Goal: Task Accomplishment & Management: Complete application form

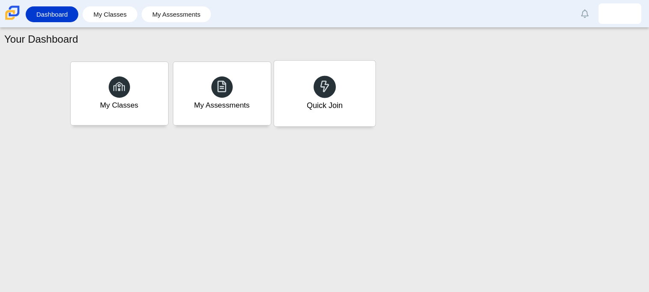
click at [309, 82] on div "Quick Join" at bounding box center [324, 94] width 101 height 66
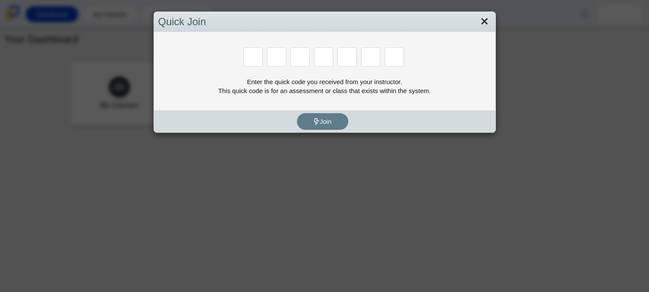
click at [484, 21] on link "Close" at bounding box center [484, 22] width 13 height 15
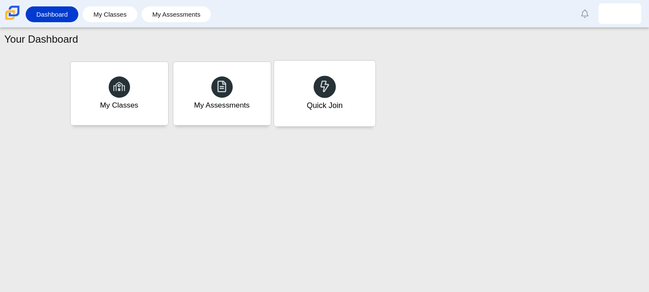
click at [326, 114] on div "Quick Join" at bounding box center [324, 94] width 101 height 66
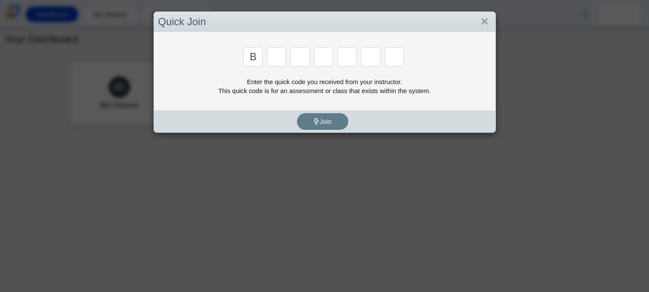
type input "b"
type input "m"
type input "3"
type input "5"
type input "3"
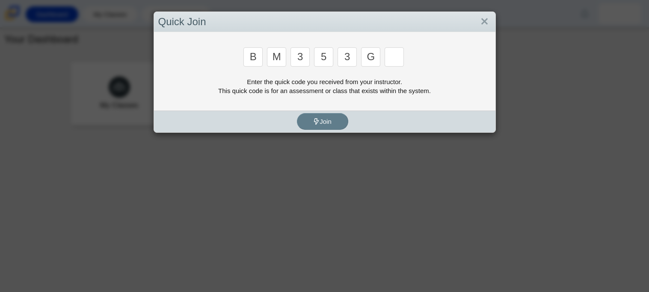
type input "g"
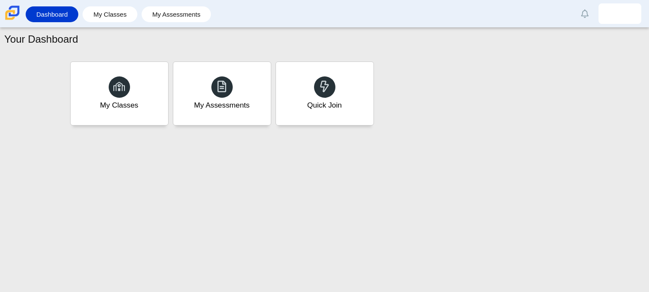
type input "b"
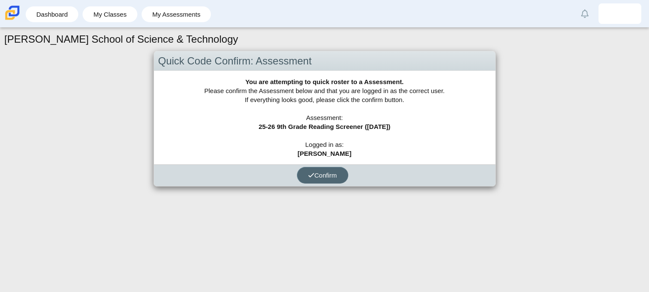
click at [311, 173] on icon "submit" at bounding box center [311, 175] width 6 height 6
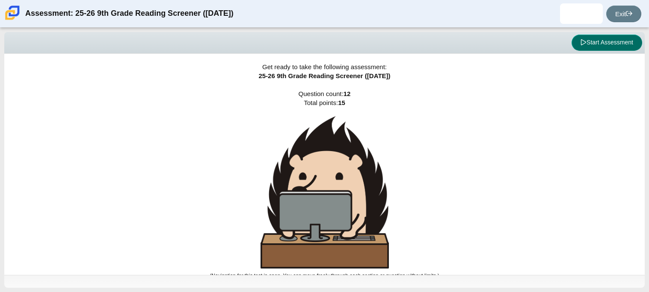
click at [578, 39] on button "Start Assessment" at bounding box center [606, 43] width 71 height 16
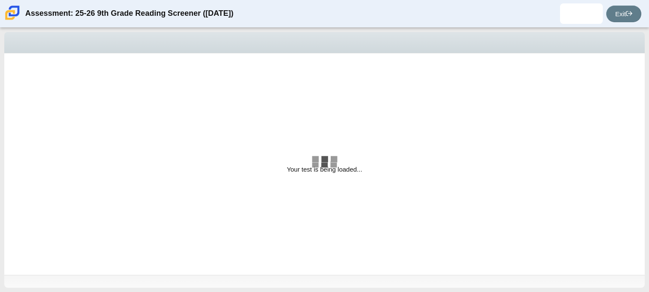
select select "ccc5b315-3c7c-471c-bf90-f22c8299c798"
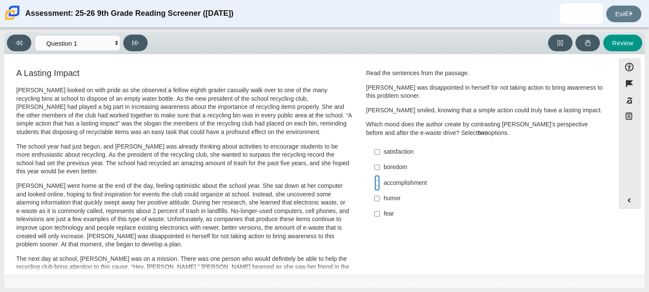
click at [375, 185] on input "accomplishment accomplishment" at bounding box center [377, 182] width 6 height 15
checkbox input "true"
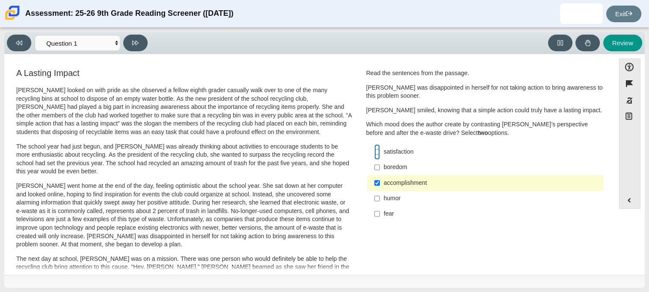
click at [374, 153] on input "satisfaction satisfaction" at bounding box center [377, 152] width 6 height 15
checkbox input "true"
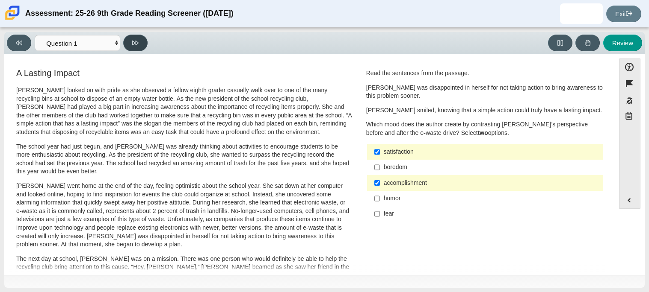
click at [139, 48] on button at bounding box center [135, 43] width 24 height 17
select select "0ff64528-ffd7-428d-b192-babfaadd44e8"
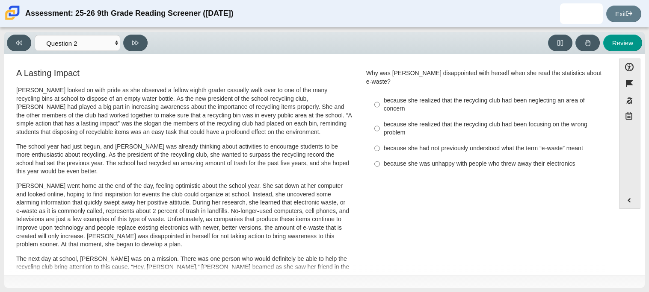
click at [384, 97] on div "because she realized that the recycling club had been neglecting an area of con…" at bounding box center [492, 105] width 216 height 17
click at [380, 96] on input "because she realized that the recycling club had been neglecting an area of con…" at bounding box center [377, 105] width 6 height 24
radio input "true"
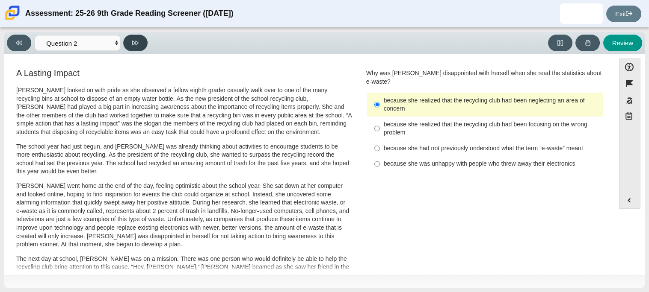
click at [132, 48] on button at bounding box center [135, 43] width 24 height 17
select select "7ce3d843-6974-4858-901c-1ff39630e843"
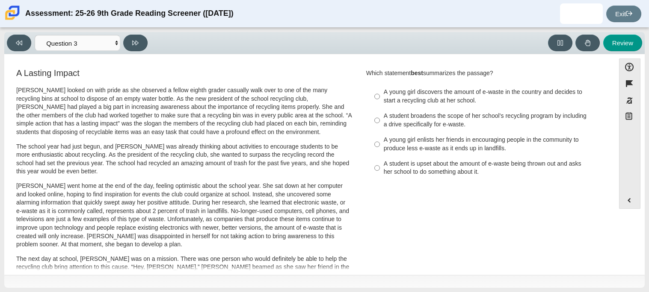
drag, startPoint x: 333, startPoint y: 68, endPoint x: 322, endPoint y: 77, distance: 14.8
click at [322, 77] on h3 "A Lasting Impact" at bounding box center [184, 72] width 336 height 9
click at [375, 94] on input "A young girl discovers the amount of e-waste in the country and decides to star…" at bounding box center [377, 97] width 6 height 24
radio input "true"
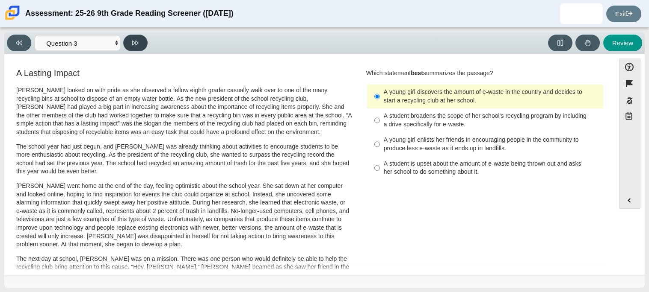
click at [147, 43] on button at bounding box center [135, 43] width 24 height 17
select select "ca9ea0f1-49c5-4bd1-83b0-472c18652b42"
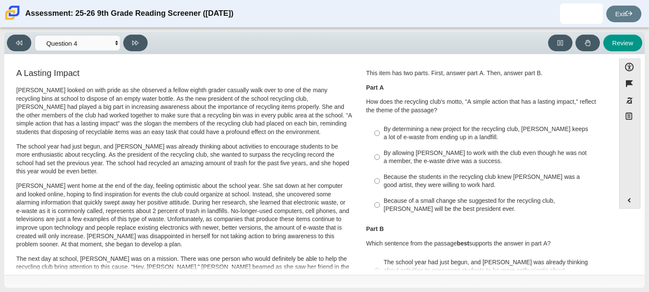
click at [390, 139] on div "By determining a new project for the recycling club, Scarlett keeps a lot of e-…" at bounding box center [492, 133] width 216 height 17
click at [380, 139] on input "By determining a new project for the recycling club, Scarlett keeps a lot of e-…" at bounding box center [377, 133] width 6 height 24
radio input "true"
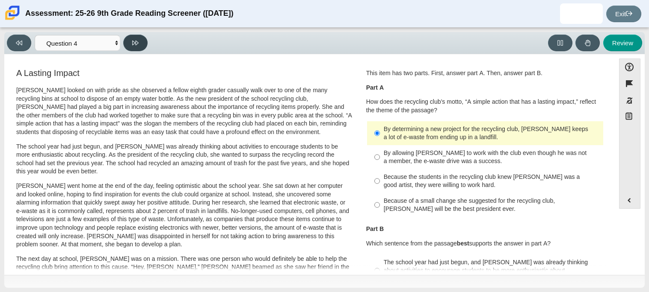
click at [136, 41] on icon at bounding box center [135, 43] width 6 height 5
select select "e41f1a79-e29f-4095-8030-a53364015bed"
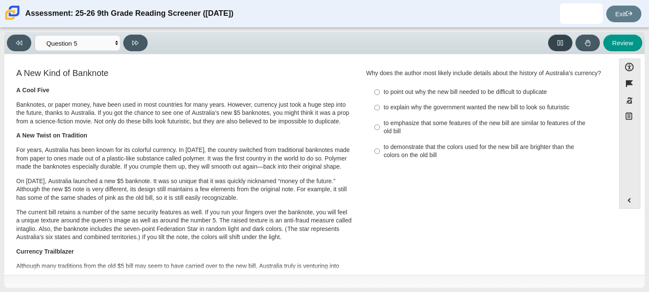
click at [556, 35] on button at bounding box center [560, 43] width 24 height 17
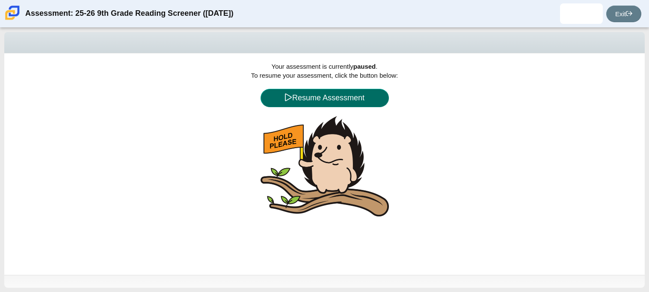
click at [361, 99] on button "Resume Assessment" at bounding box center [324, 98] width 128 height 18
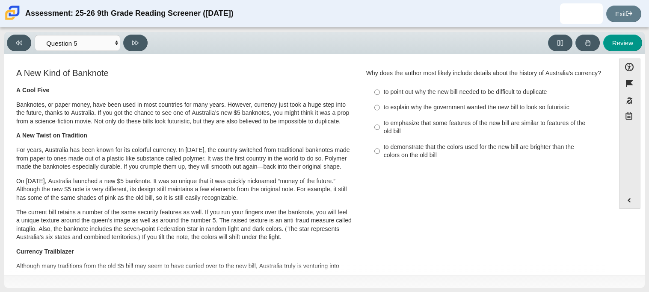
click at [378, 93] on label "to point out why the new bill needed to be difficult to duplicate to point out …" at bounding box center [485, 92] width 235 height 15
click at [378, 93] on input "to point out why the new bill needed to be difficult to duplicate to point out …" at bounding box center [377, 92] width 6 height 15
radio input "true"
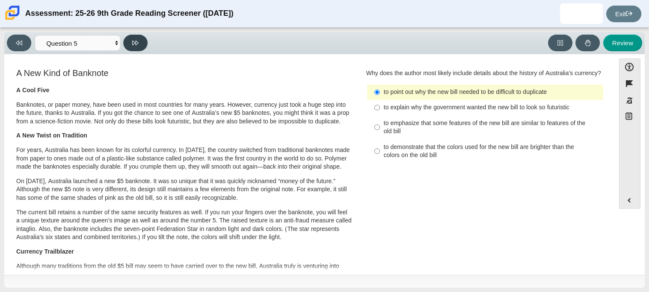
click at [133, 38] on button at bounding box center [135, 43] width 24 height 17
select select "69146e31-7b3d-4a3e-9ce6-f30c24342ae0"
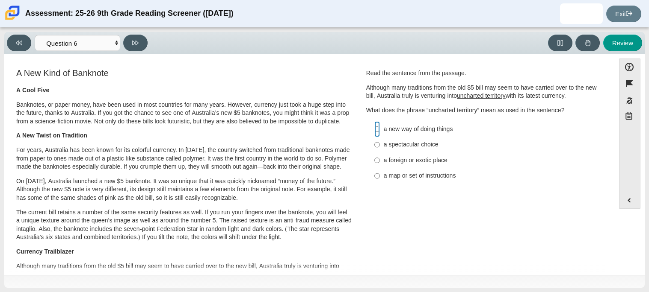
click at [376, 128] on input "a new way of doing things a new way of doing things" at bounding box center [377, 128] width 6 height 15
radio input "true"
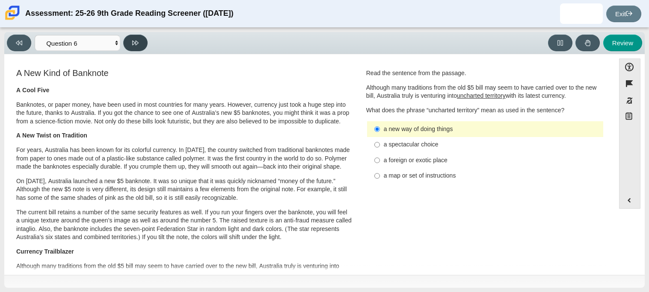
click at [137, 47] on button at bounding box center [135, 43] width 24 height 17
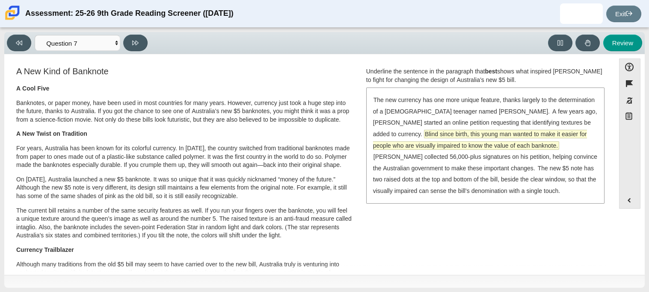
scroll to position [0, 0]
click at [481, 136] on span "Blind since birth, this young man wanted to make it easier for people who are v…" at bounding box center [480, 141] width 214 height 19
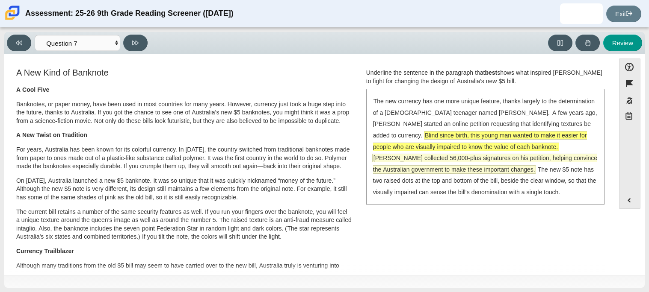
click at [489, 158] on span "McLeod collected 56,000-plus signatures on his petition, helping convince the A…" at bounding box center [485, 163] width 224 height 19
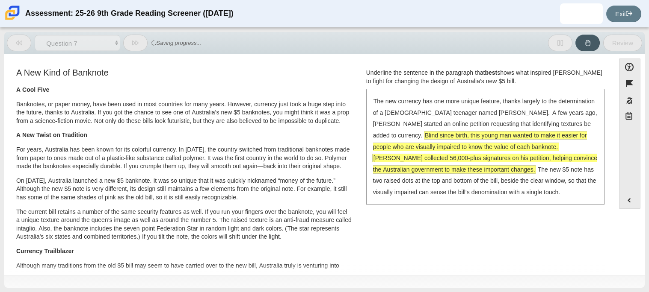
click at [489, 158] on span "McLeod collected 56,000-plus signatures on his petition, helping convince the A…" at bounding box center [485, 163] width 224 height 19
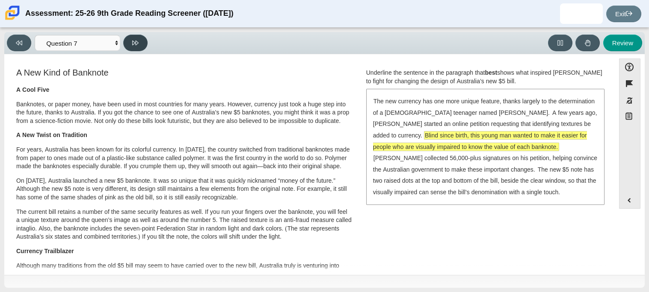
click at [136, 38] on button at bounding box center [135, 43] width 24 height 17
select select "ea8338c2-a6a3-418e-a305-2b963b54a290"
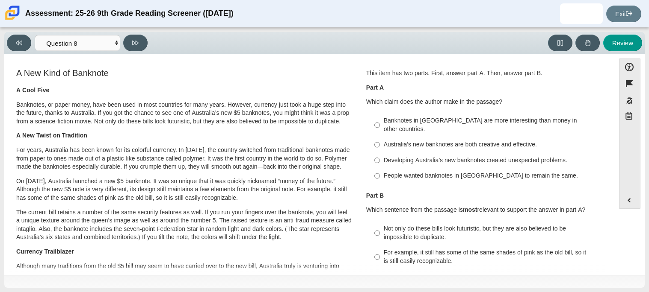
click at [399, 141] on div "Australia’s new banknotes are both creative and effective." at bounding box center [492, 145] width 216 height 9
click at [380, 139] on input "Australia’s new banknotes are both creative and effective. Australia’s new bank…" at bounding box center [377, 144] width 6 height 15
radio input "true"
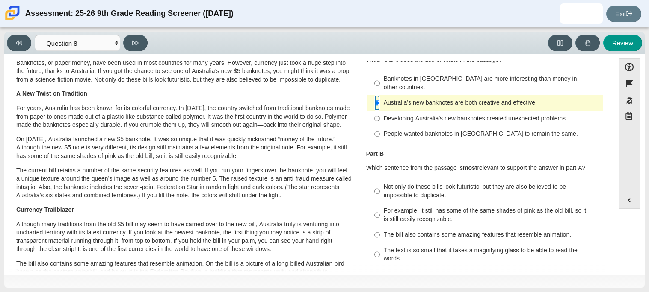
scroll to position [42, 0]
click at [431, 187] on div "Not only do these bills look futuristic, but they are also believed to be impos…" at bounding box center [492, 191] width 216 height 17
click at [380, 187] on input "Not only do these bills look futuristic, but they are also believed to be impos…" at bounding box center [377, 191] width 6 height 24
radio input "true"
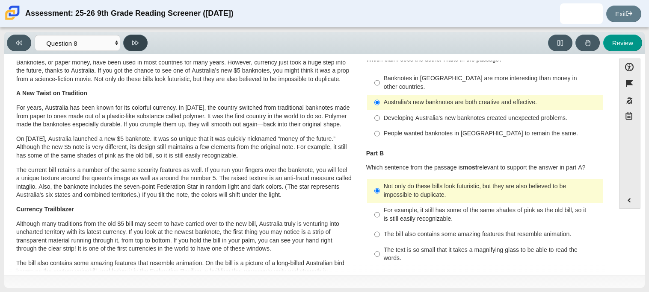
click at [135, 45] on icon at bounding box center [135, 43] width 6 height 6
select select "89f058d6-b15c-4ef5-a4b3-fdaffb8868b6"
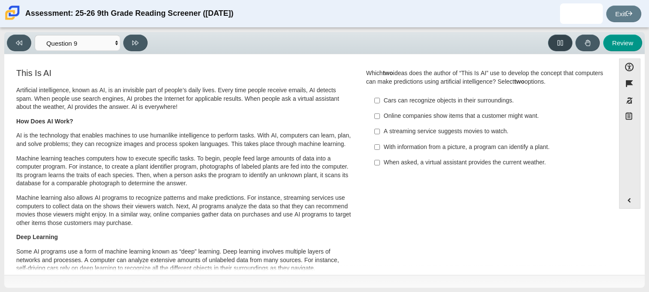
click at [563, 47] on button at bounding box center [560, 43] width 24 height 17
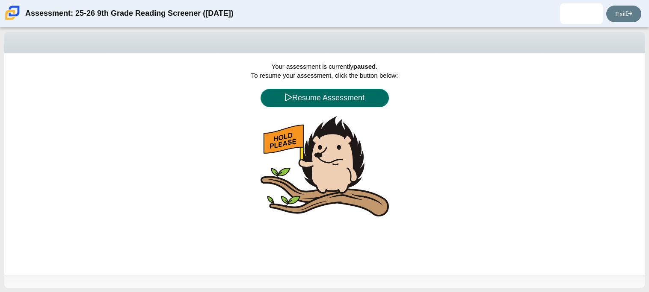
click at [328, 94] on button "Resume Assessment" at bounding box center [324, 98] width 128 height 18
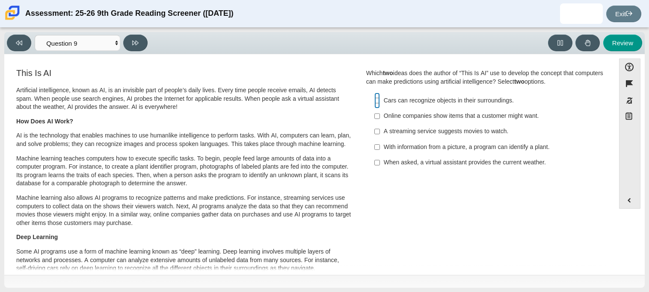
click at [376, 100] on input "Cars can recognize objects in their surroundings. Cars can recognize objects in…" at bounding box center [377, 100] width 6 height 15
checkbox input "true"
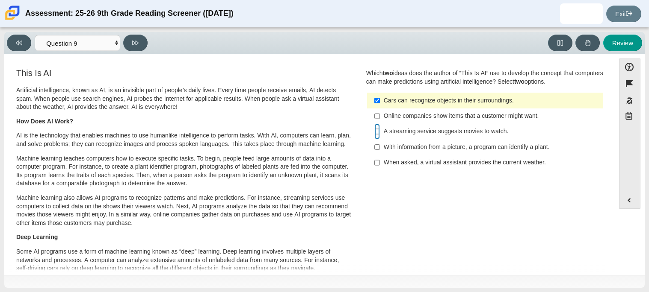
click at [374, 130] on input "A streaming service suggests movies to watch. A streaming service suggests movi…" at bounding box center [377, 131] width 6 height 15
checkbox input "true"
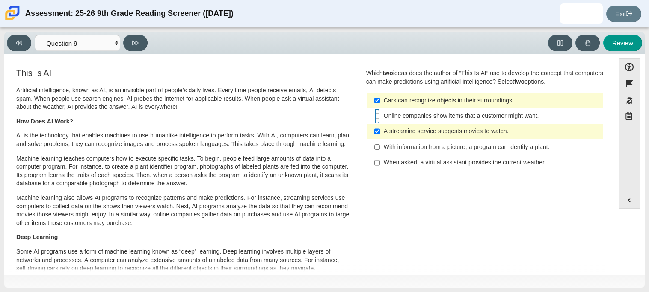
click at [375, 113] on input "Online companies show items that a customer might want. Online companies show i…" at bounding box center [377, 116] width 6 height 15
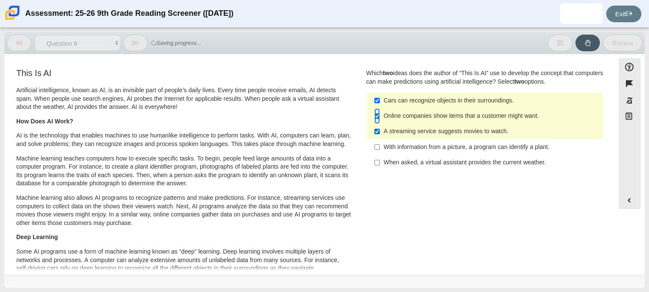
click at [374, 118] on input "Online companies show items that a customer might want. Online companies show i…" at bounding box center [377, 116] width 6 height 15
checkbox input "false"
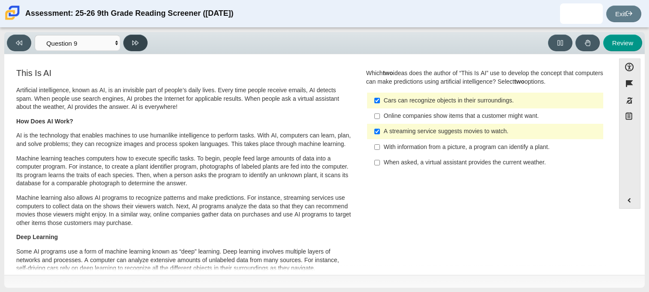
click at [132, 46] on button at bounding box center [135, 43] width 24 height 17
select select "cdf3c14e-a918-44d1-9b63-3db0fa81641e"
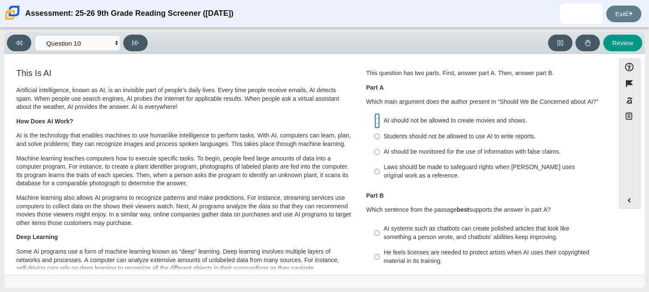
click at [374, 118] on input "AI should not be allowed to create movies and shows. AI should not be allowed t…" at bounding box center [377, 120] width 6 height 15
radio input "true"
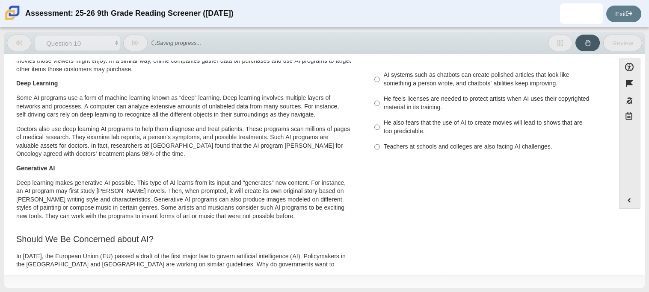
scroll to position [166, 0]
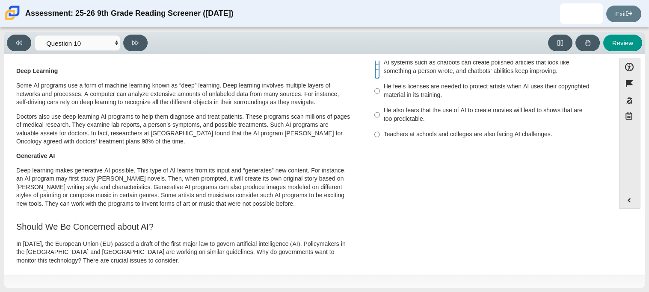
click at [375, 73] on input "AI systems such as chatbots can create polished articles that look like somethi…" at bounding box center [377, 67] width 6 height 24
radio input "true"
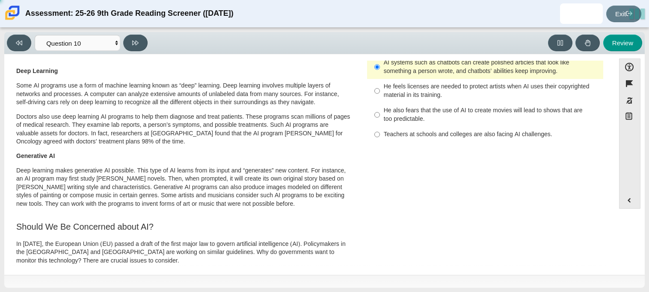
click at [158, 57] on div "Accessibility options Close Color scheme Font size Zoom Change the background a…" at bounding box center [324, 164] width 640 height 221
click at [135, 42] on icon at bounding box center [135, 43] width 6 height 5
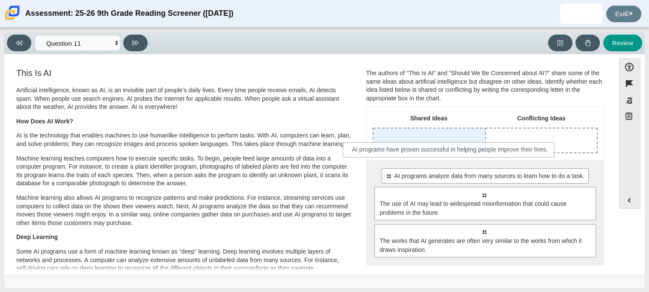
drag, startPoint x: 481, startPoint y: 177, endPoint x: 448, endPoint y: 150, distance: 43.1
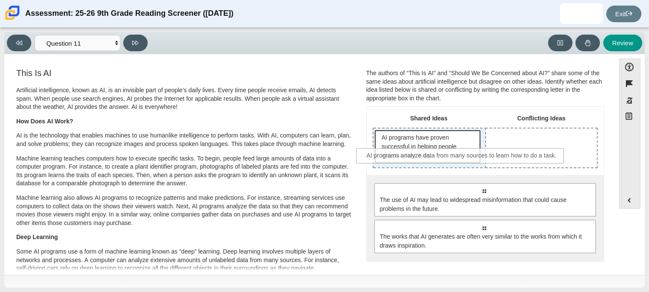
drag, startPoint x: 459, startPoint y: 189, endPoint x: 437, endPoint y: 154, distance: 40.7
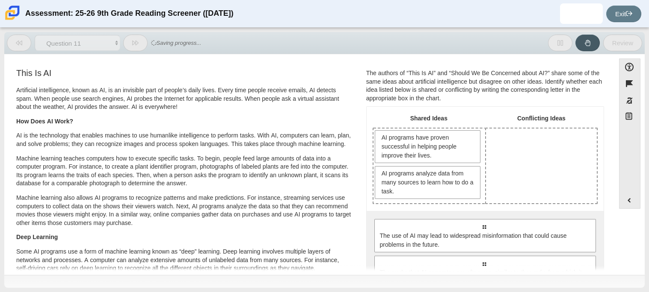
click at [460, 216] on div "Select to move response to a response input area. The use of AI may lead to wid…" at bounding box center [484, 254] width 237 height 86
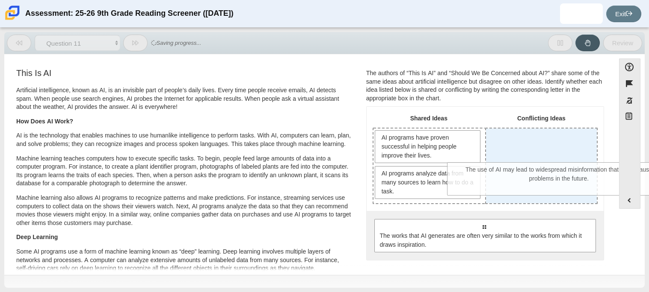
drag, startPoint x: 468, startPoint y: 231, endPoint x: 543, endPoint y: 174, distance: 94.1
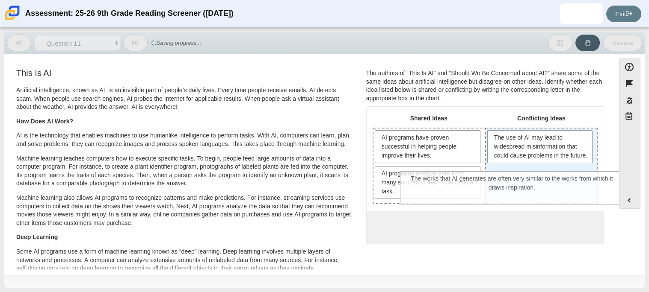
drag, startPoint x: 508, startPoint y: 245, endPoint x: 536, endPoint y: 198, distance: 55.2
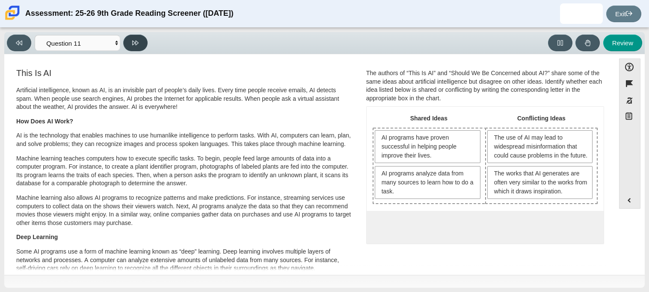
click at [136, 44] on icon at bounding box center [135, 43] width 6 height 5
select select "c3effed4-44ce-4a19-bd96-1787f34e9b4c"
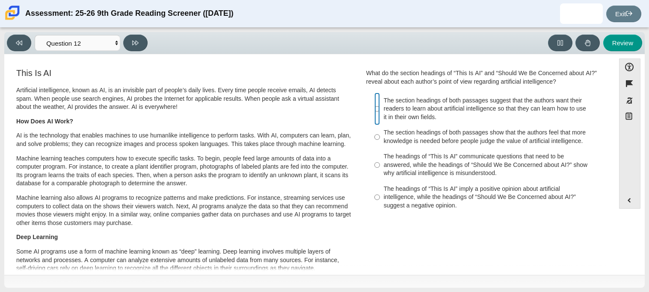
click at [374, 114] on input "The section headings of both passages suggest that the authors want their reade…" at bounding box center [377, 109] width 6 height 32
radio input "true"
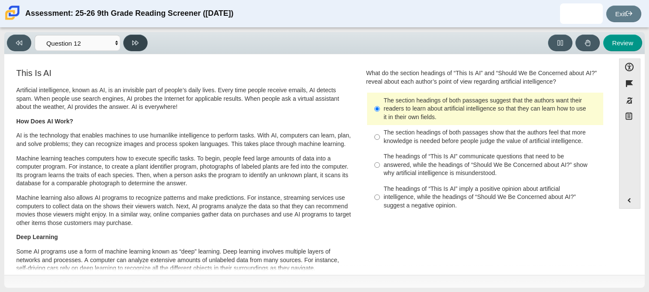
click at [124, 39] on button at bounding box center [135, 43] width 24 height 17
select select "review"
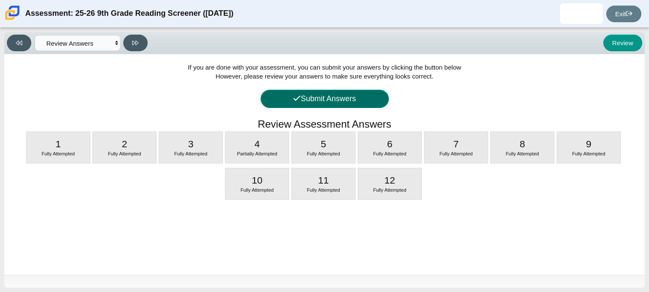
click at [363, 94] on button "Submit Answers" at bounding box center [324, 99] width 128 height 18
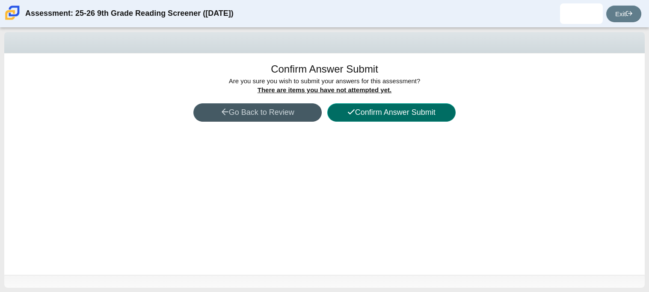
click at [387, 109] on button "Confirm Answer Submit" at bounding box center [391, 112] width 128 height 18
